Goal: Task Accomplishment & Management: Use online tool/utility

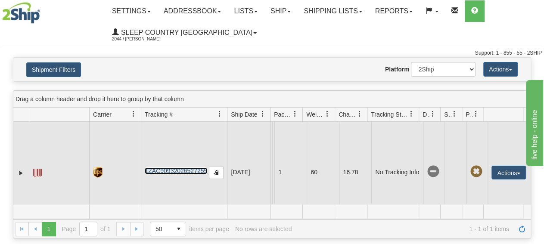
click at [181, 172] on link "1ZAC90932026527255" at bounding box center [176, 171] width 63 height 7
click at [500, 169] on button "Actions" at bounding box center [509, 173] width 34 height 14
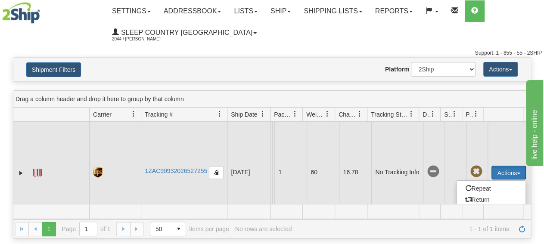
scroll to position [55, 0]
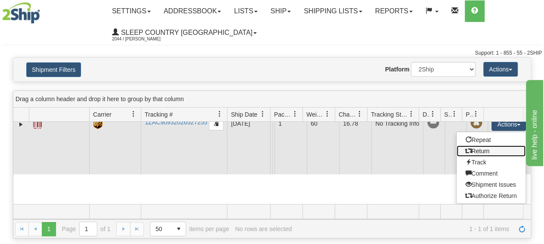
click at [490, 146] on link "Return" at bounding box center [491, 151] width 69 height 11
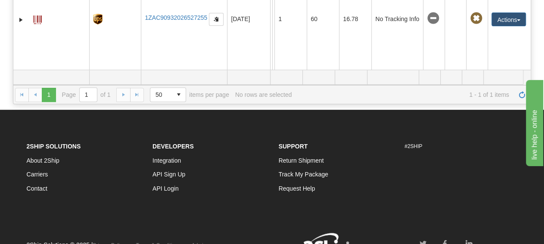
scroll to position [134, 0]
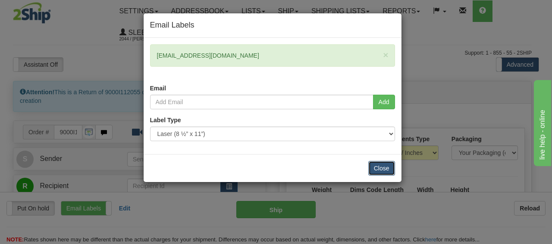
click at [378, 170] on button "Close" at bounding box center [381, 168] width 27 height 15
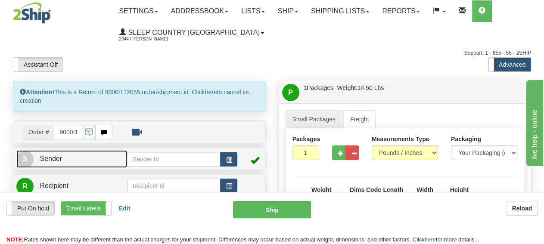
click at [78, 165] on link "S Sender" at bounding box center [71, 159] width 111 height 18
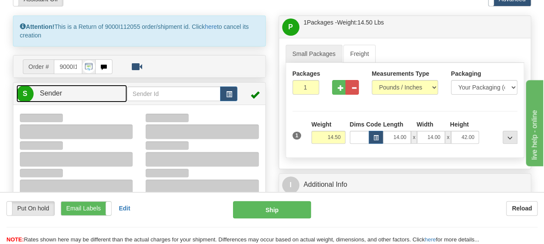
scroll to position [224, 0]
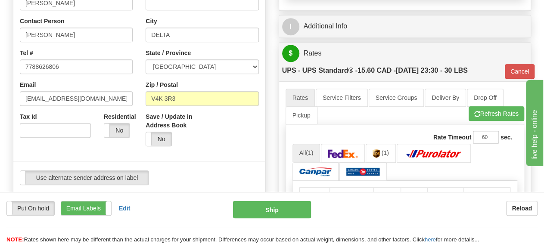
type input "16:00"
click at [119, 126] on label "No" at bounding box center [116, 131] width 25 height 14
type input "11"
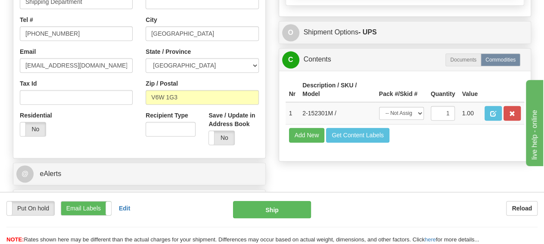
scroll to position [538, 0]
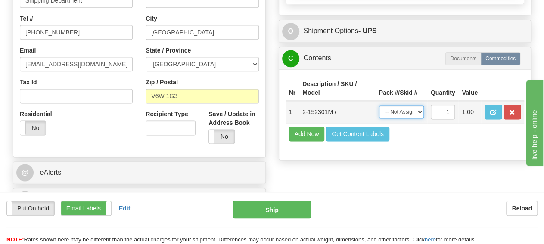
select select "0"
click option "Package 1" at bounding box center [0, 0] width 0 height 0
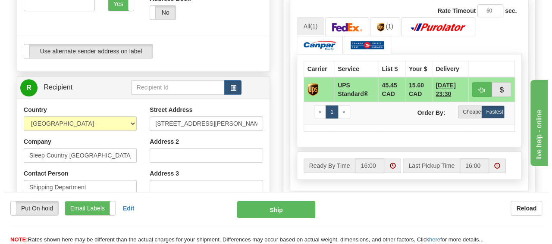
scroll to position [359, 0]
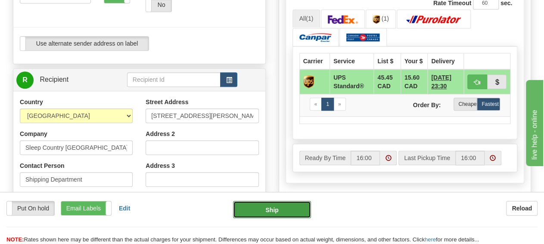
click at [264, 208] on button "Ship" at bounding box center [272, 209] width 78 height 17
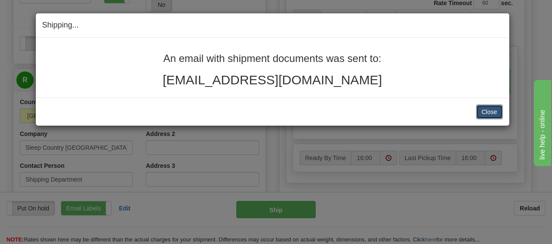
click at [496, 112] on button "Close" at bounding box center [489, 112] width 27 height 15
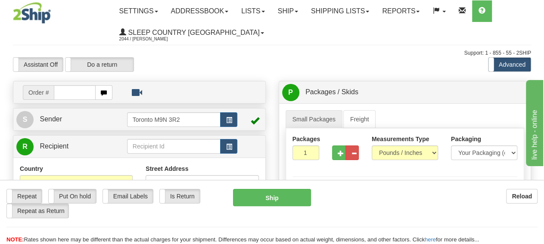
click at [269, 61] on div "Assistant On Assistant Off Do a return Do a return Previous Next Standard Advan…" at bounding box center [272, 64] width 532 height 15
